Goal: Task Accomplishment & Management: Manage account settings

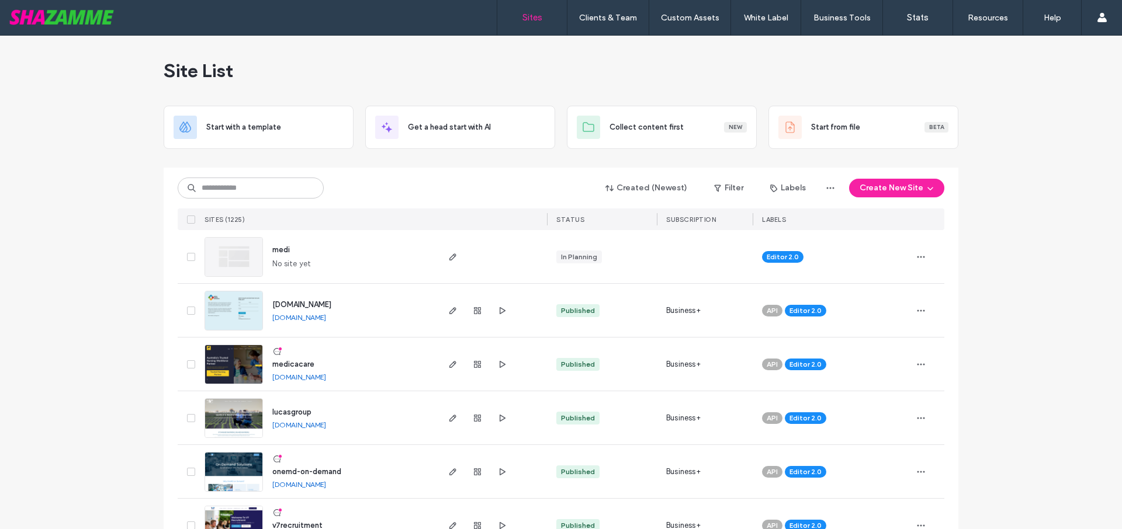
drag, startPoint x: 162, startPoint y: 69, endPoint x: 241, endPoint y: 70, distance: 78.9
click at [241, 70] on div "Site List" at bounding box center [561, 71] width 795 height 70
drag, startPoint x: 241, startPoint y: 70, endPoint x: 160, endPoint y: 71, distance: 81.2
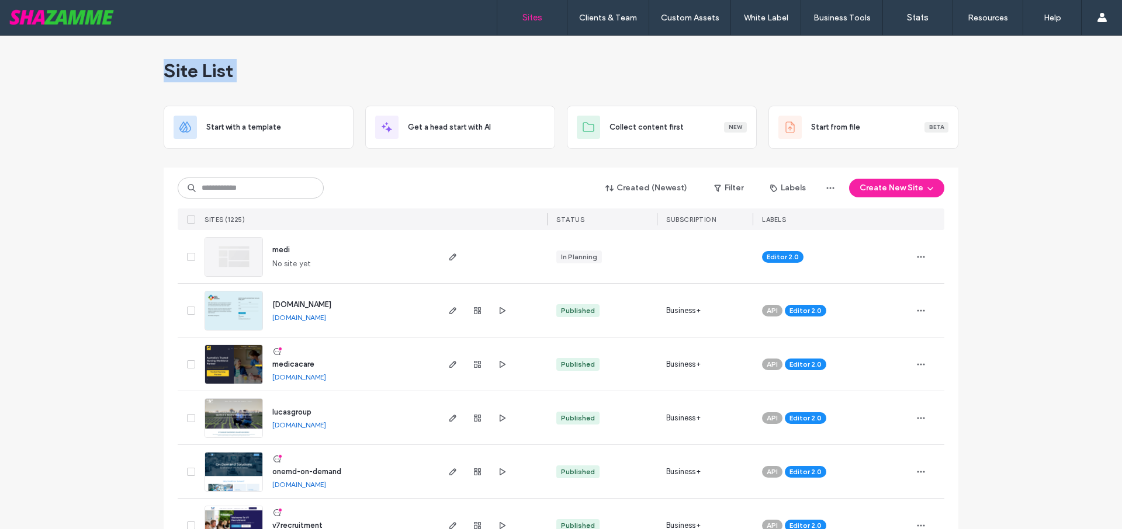
click at [164, 71] on div "Site List" at bounding box center [561, 71] width 795 height 70
click at [164, 71] on span "Site List" at bounding box center [199, 70] width 70 height 23
drag, startPoint x: 160, startPoint y: 71, endPoint x: 241, endPoint y: 72, distance: 81.2
click at [241, 72] on div "Site List" at bounding box center [561, 71] width 795 height 70
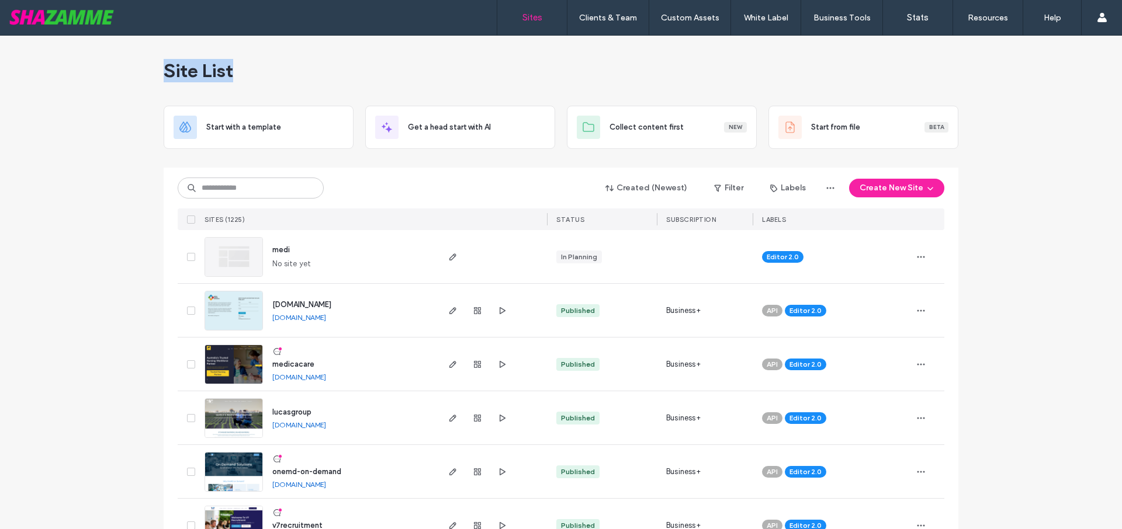
drag, startPoint x: 239, startPoint y: 72, endPoint x: 154, endPoint y: 72, distance: 84.7
drag, startPoint x: 154, startPoint y: 72, endPoint x: 245, endPoint y: 73, distance: 91.2
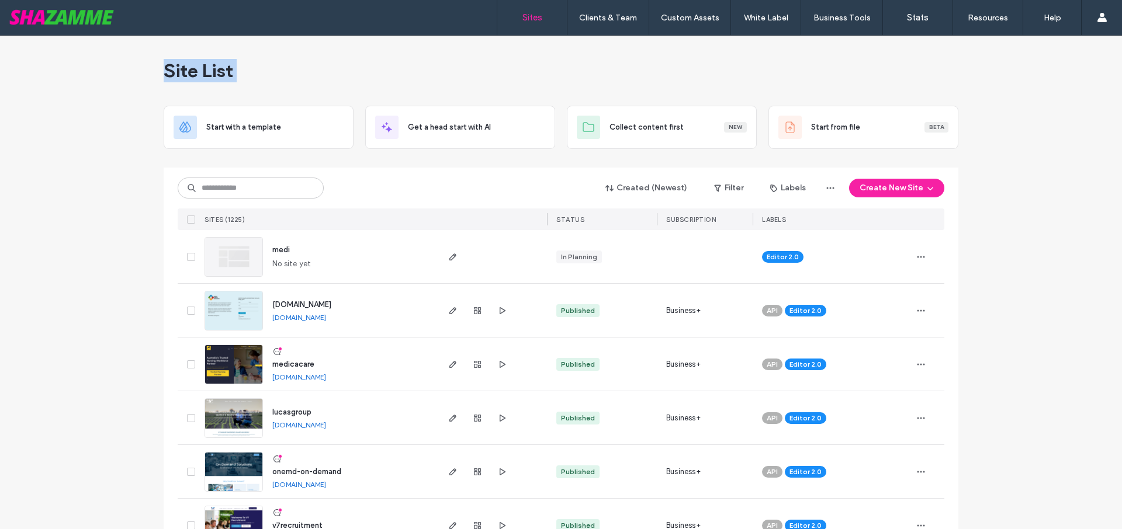
click at [245, 73] on div "Site List" at bounding box center [561, 71] width 795 height 70
drag, startPoint x: 241, startPoint y: 71, endPoint x: 150, endPoint y: 65, distance: 91.9
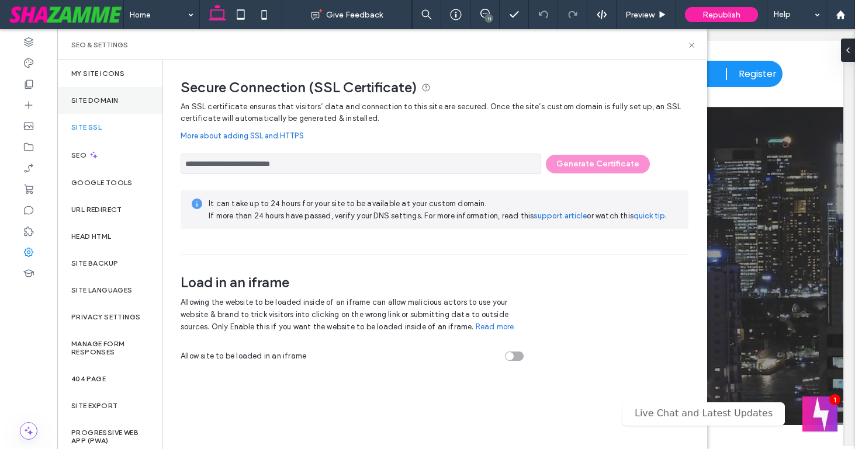
click at [98, 98] on label "Site Domain" at bounding box center [94, 100] width 47 height 8
